Goal: Navigation & Orientation: Understand site structure

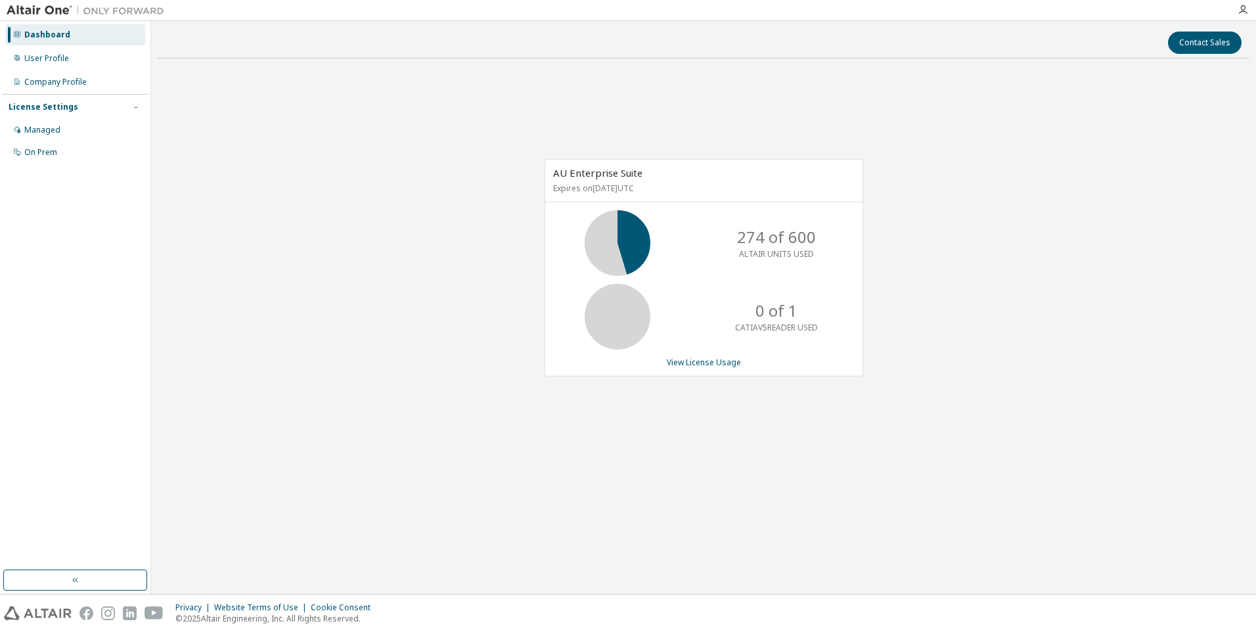
click at [814, 118] on div "AU Enterprise Suite Expires on [DATE] UTC 274 of 600 ALTAIR UNITS USED 0 of 1 C…" at bounding box center [704, 274] width 1092 height 411
